Goal: Find contact information: Find contact information

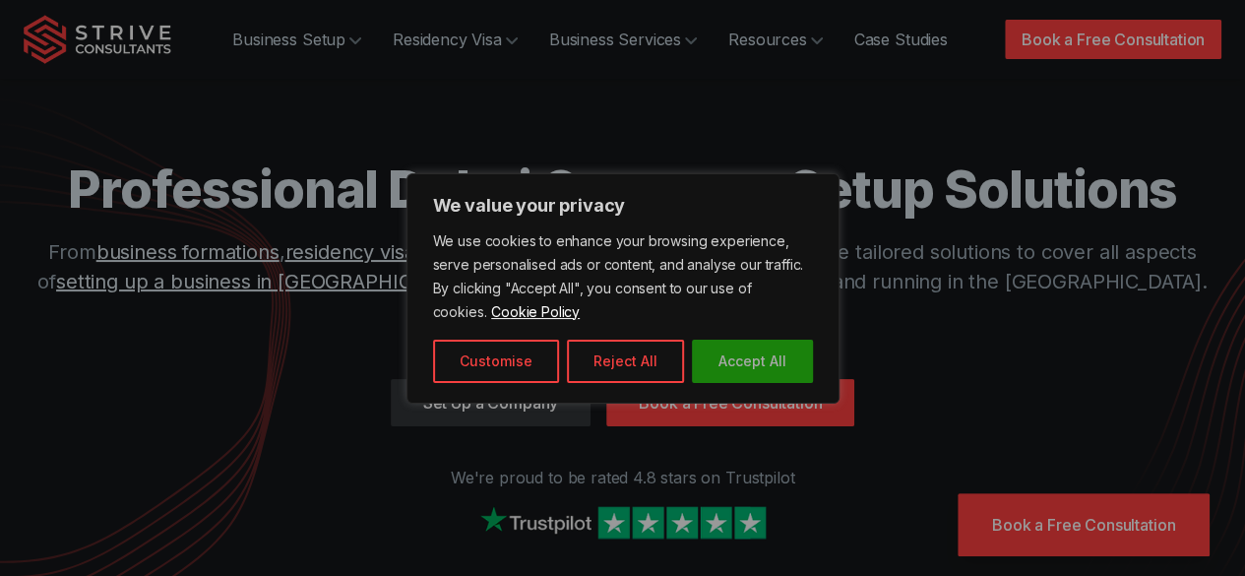
click at [718, 367] on button "Accept All" at bounding box center [752, 361] width 121 height 43
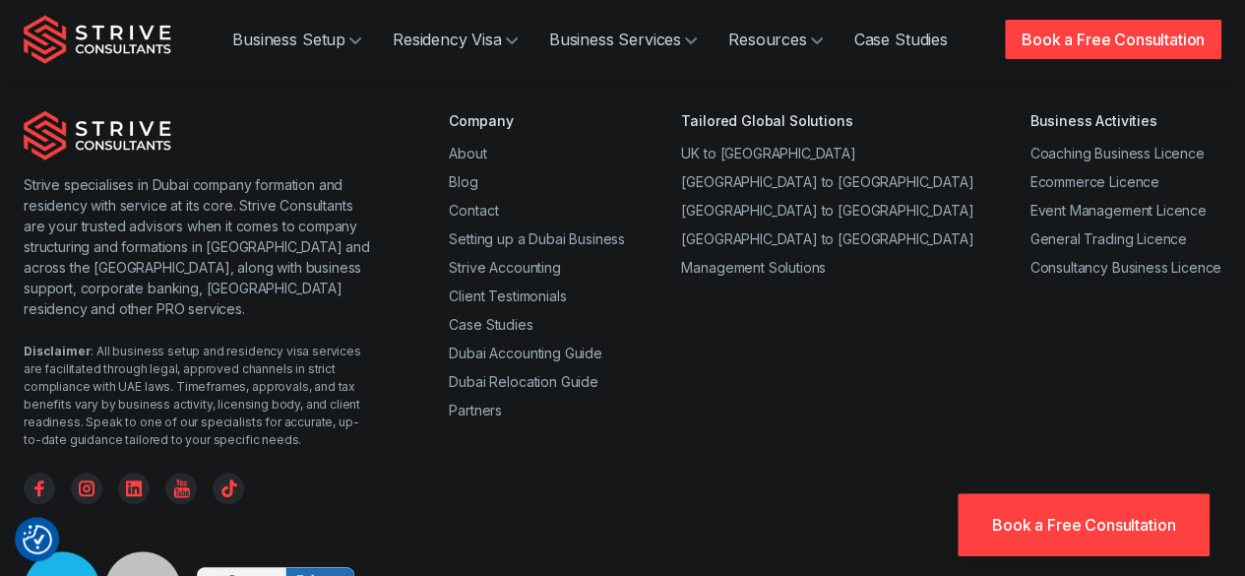
scroll to position [7788, 0]
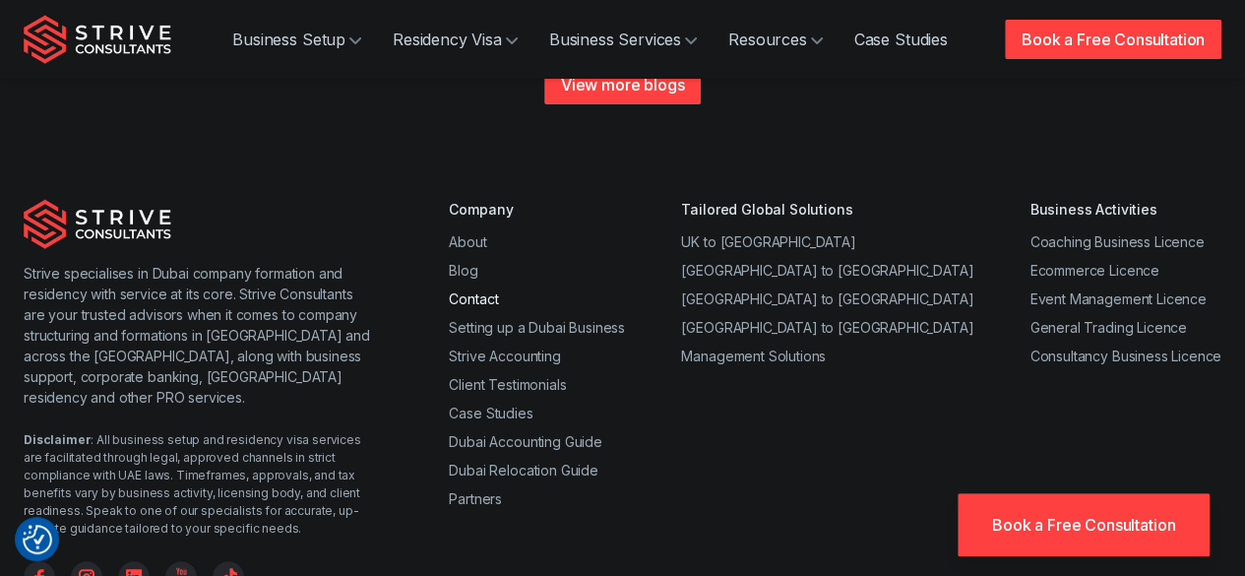
click at [484, 290] on link "Contact" at bounding box center [473, 298] width 49 height 17
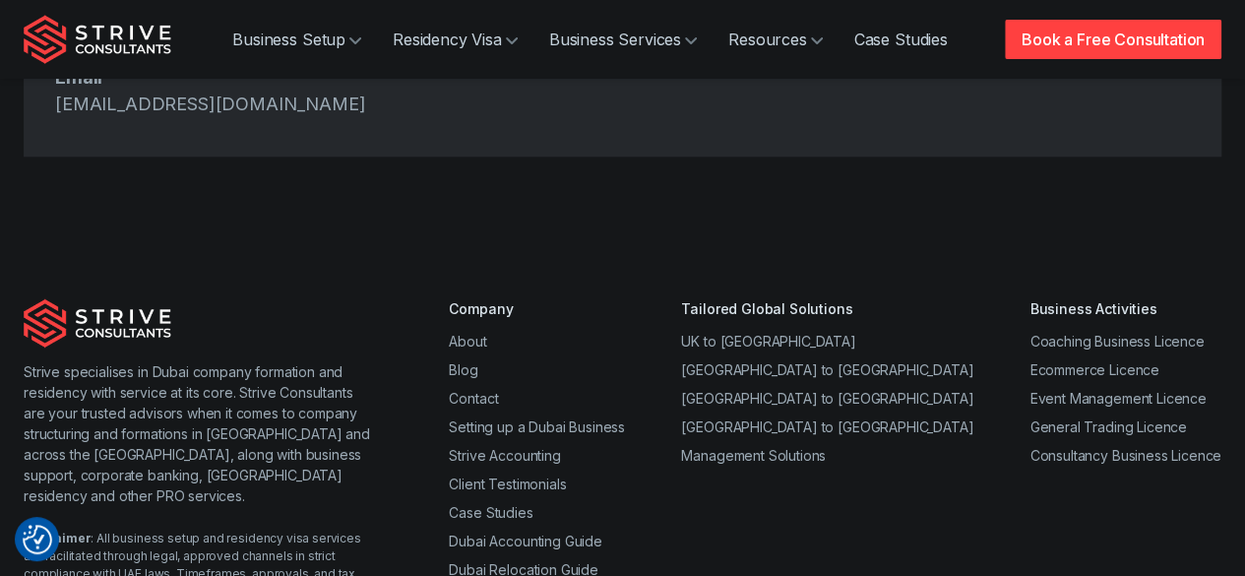
scroll to position [1181, 0]
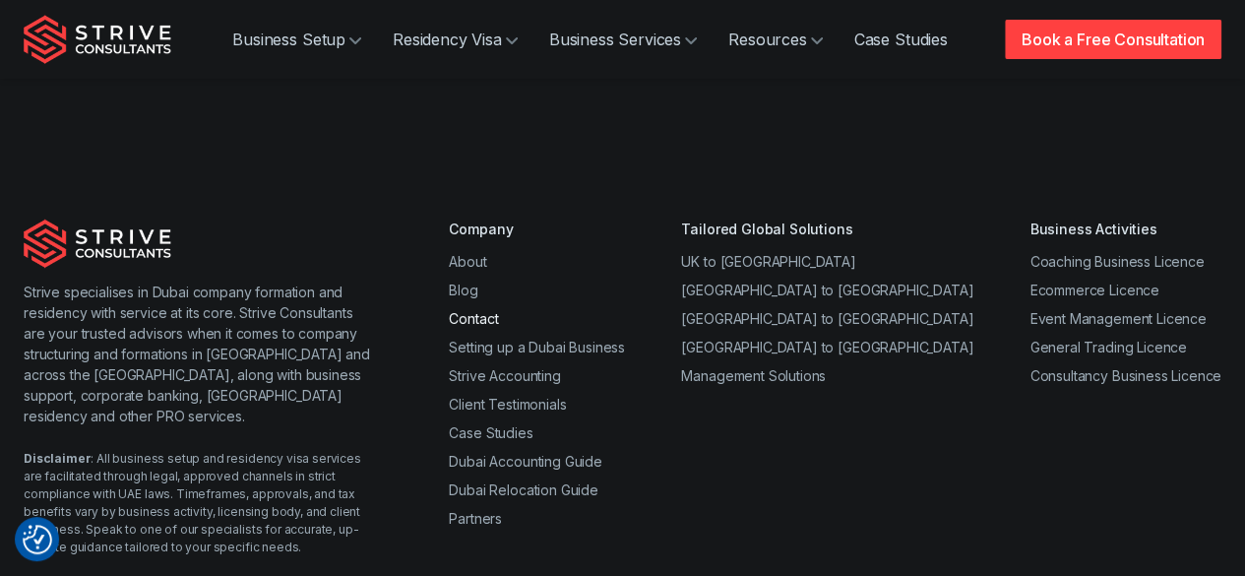
click at [491, 310] on link "Contact" at bounding box center [473, 318] width 49 height 17
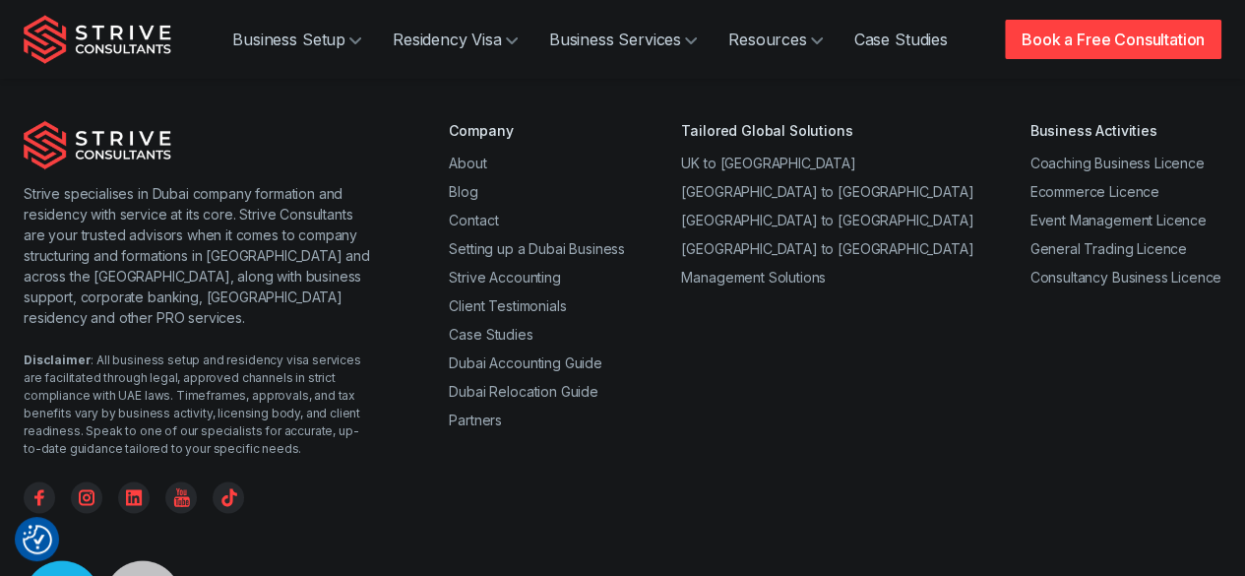
scroll to position [1181, 0]
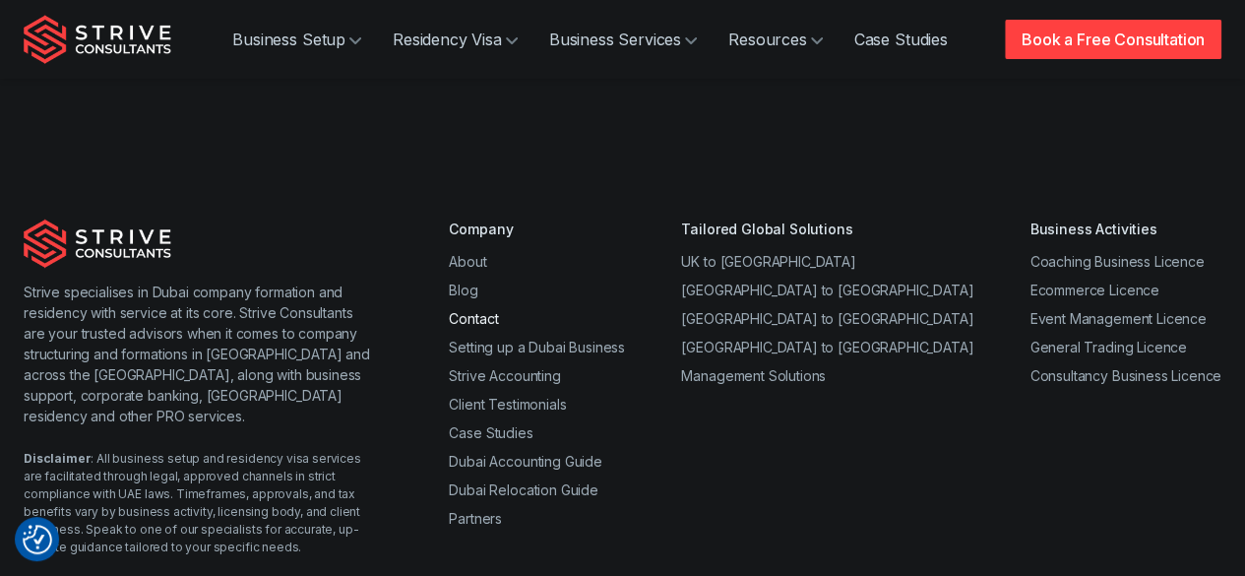
click at [479, 310] on link "Contact" at bounding box center [473, 318] width 49 height 17
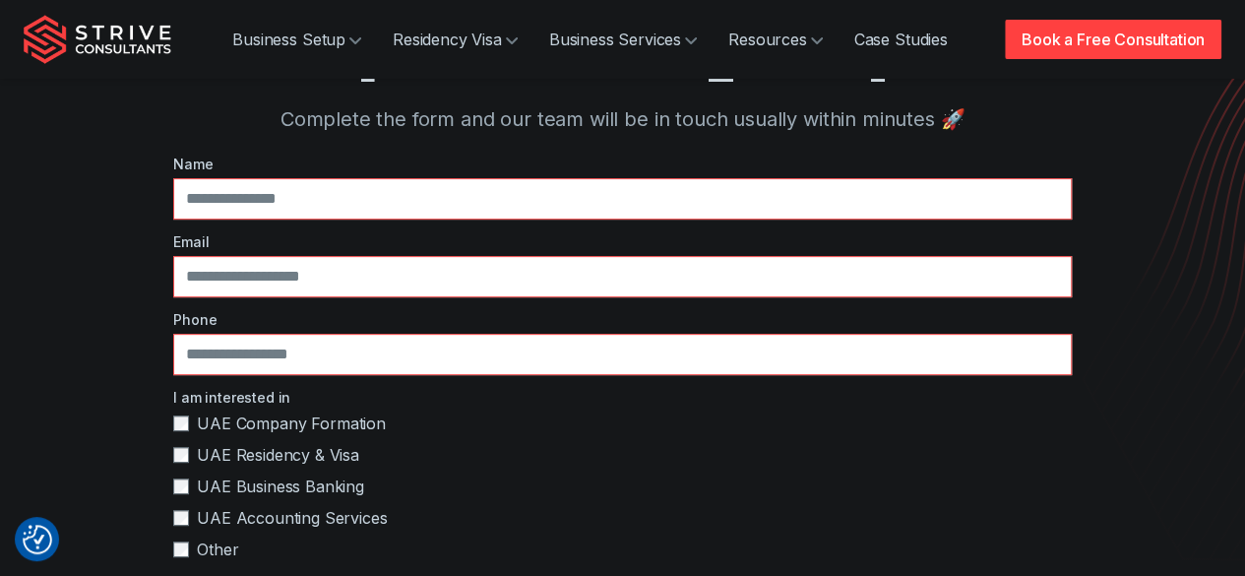
scroll to position [689, 0]
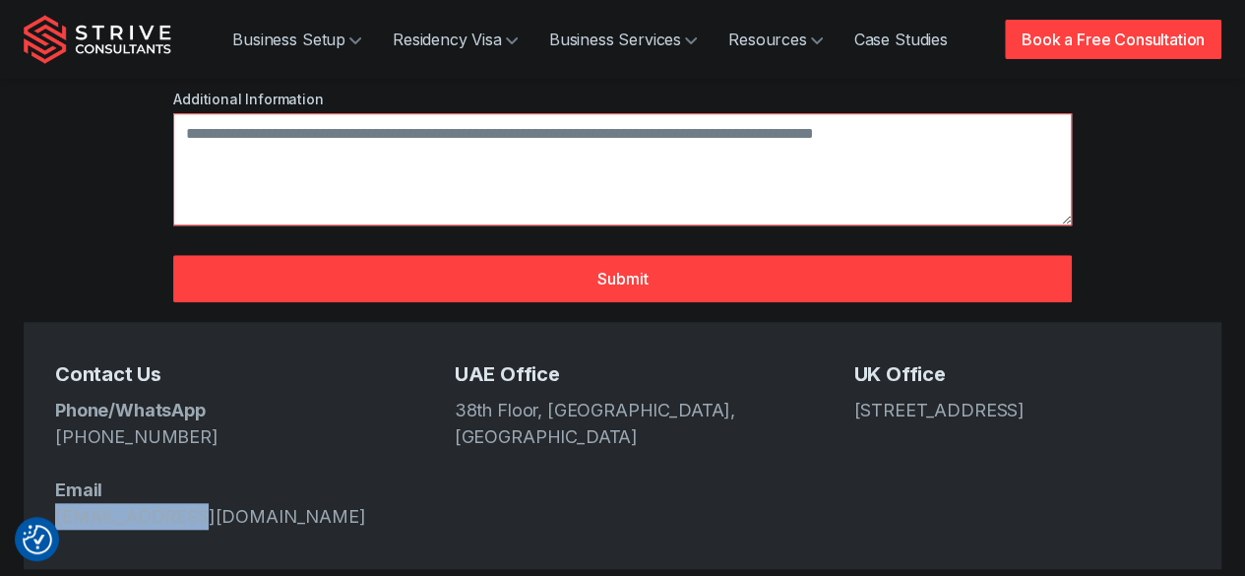
drag, startPoint x: 201, startPoint y: 451, endPoint x: 43, endPoint y: 452, distance: 157.5
click at [43, 452] on div "Contact Us Phone/WhatsApp +971 4 439 6282 Email info@strive.ae UAE Office 38th …" at bounding box center [623, 445] width 1198 height 247
copy link "[EMAIL_ADDRESS][DOMAIN_NAME]"
